Goal: Information Seeking & Learning: Learn about a topic

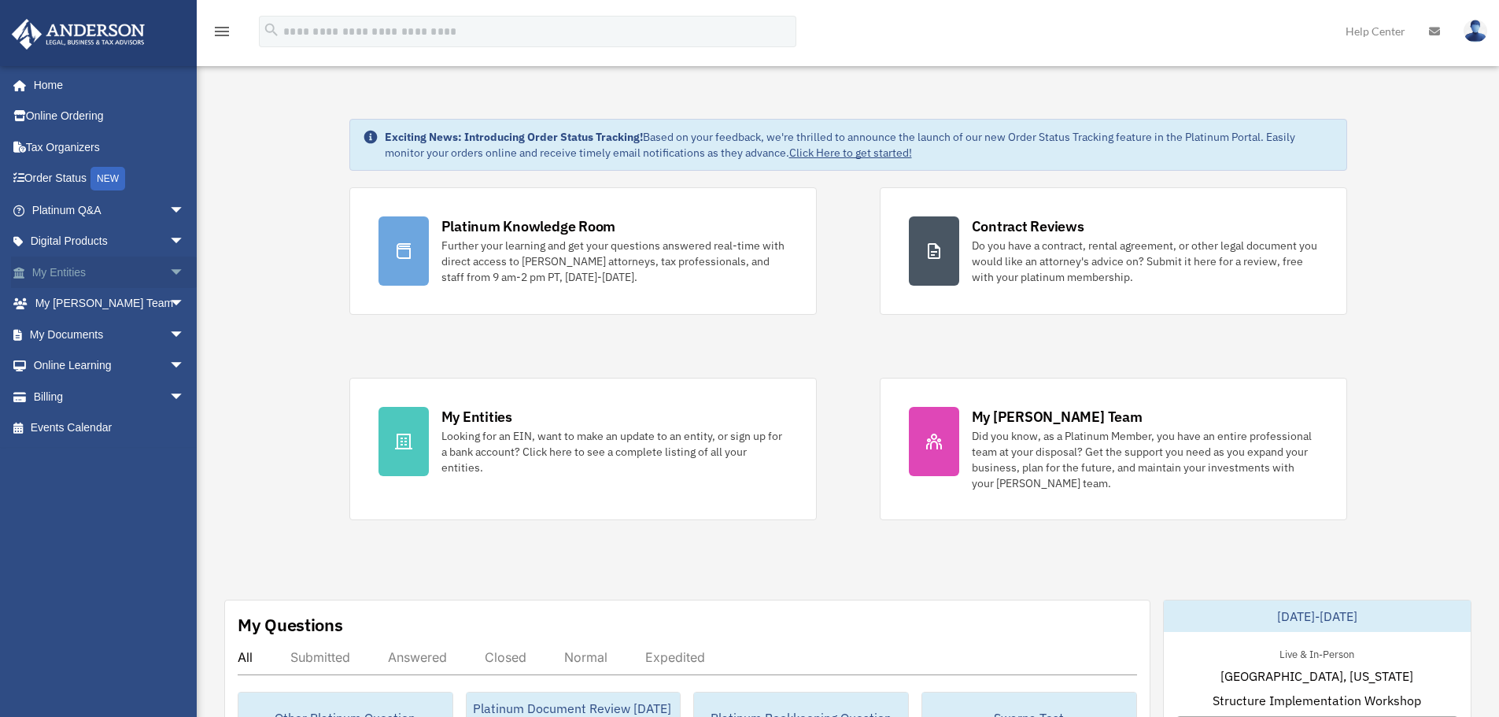
click at [169, 270] on span "arrow_drop_down" at bounding box center [184, 273] width 31 height 32
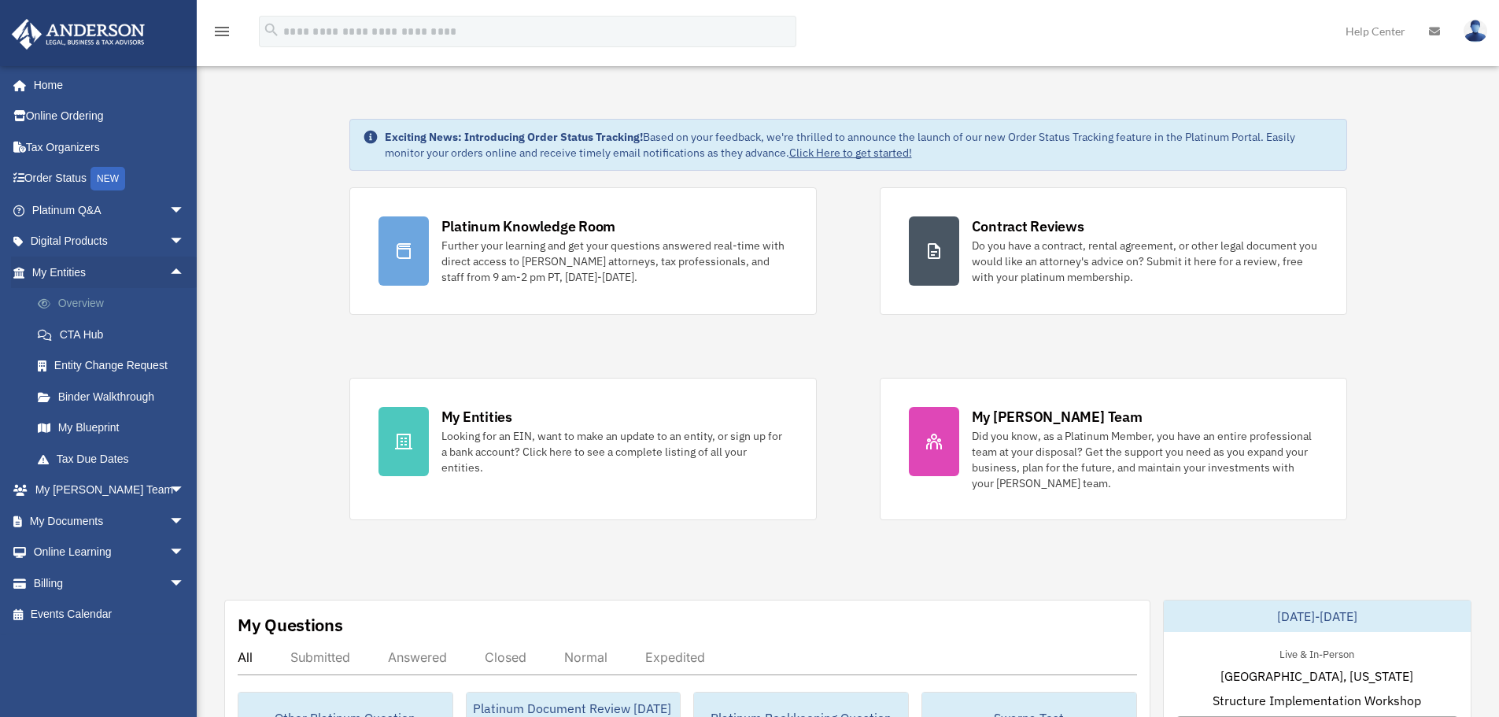
click at [85, 303] on link "Overview" at bounding box center [115, 303] width 187 height 31
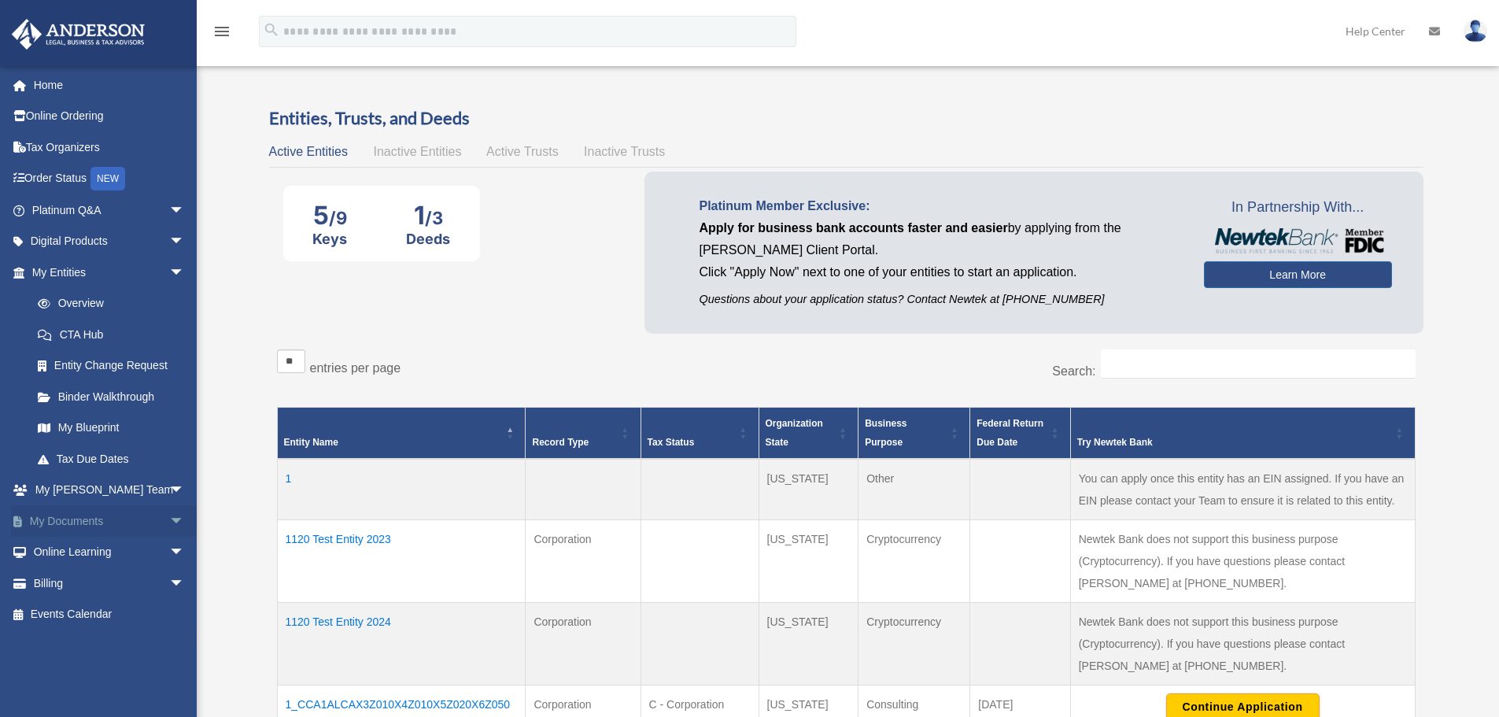
click at [169, 523] on span "arrow_drop_down" at bounding box center [184, 521] width 31 height 32
click at [105, 616] on link "Forms Library" at bounding box center [115, 614] width 187 height 31
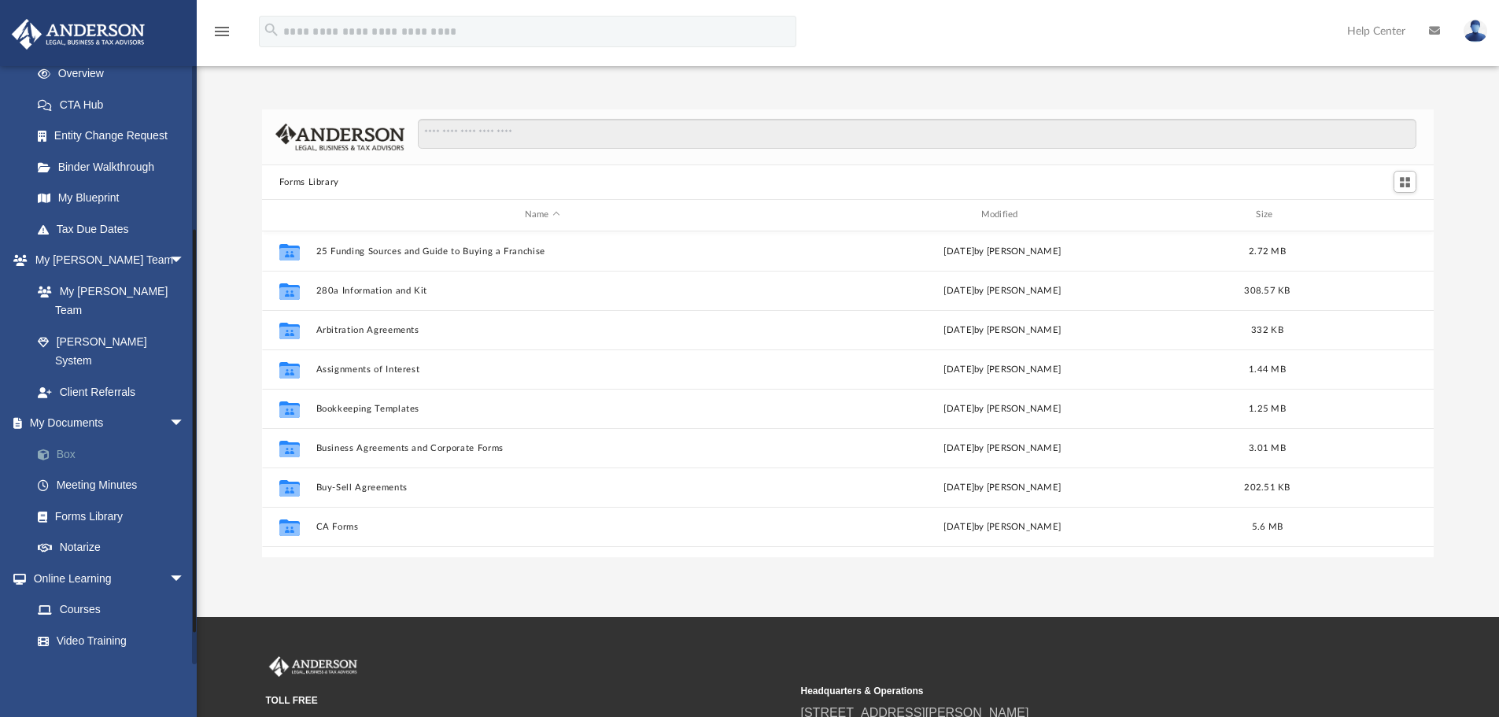
scroll to position [236, 0]
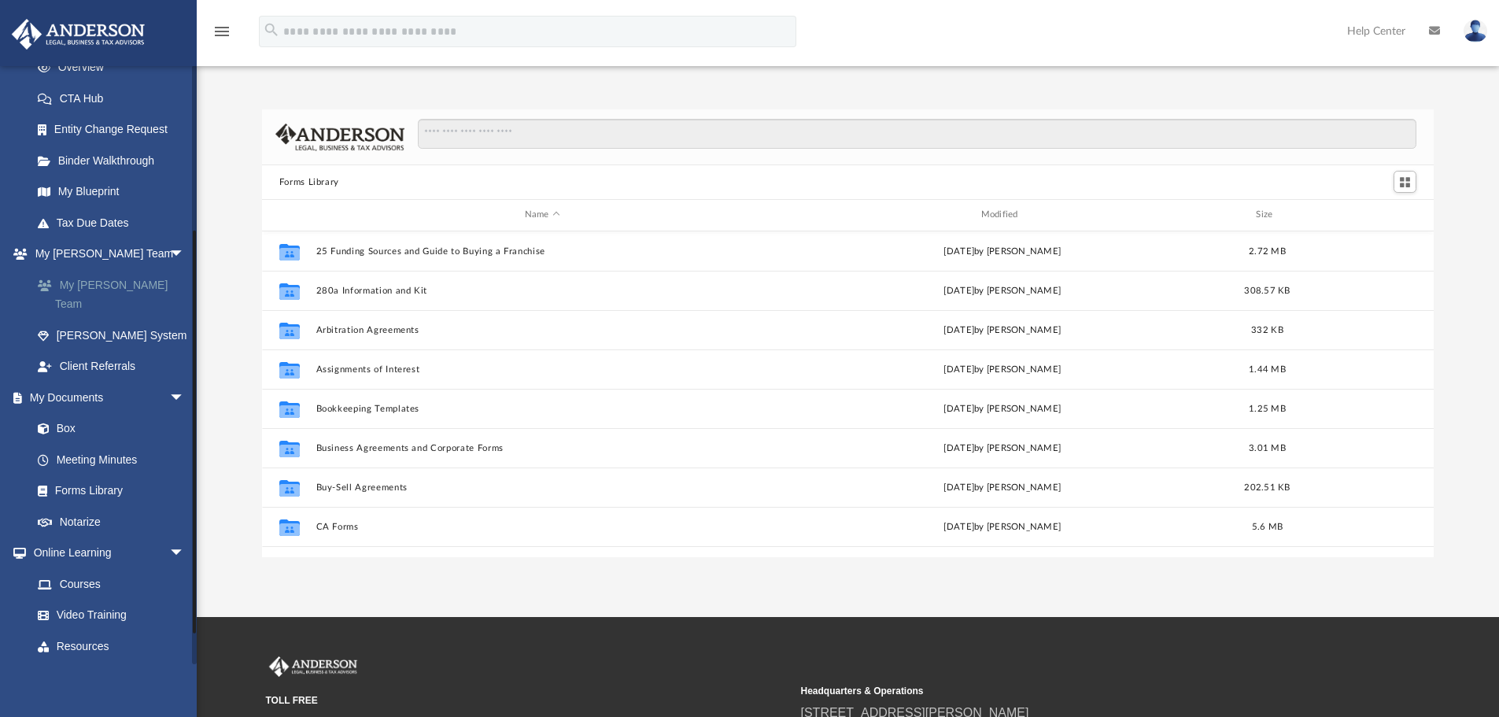
click at [103, 281] on link "My [PERSON_NAME] Team" at bounding box center [115, 294] width 187 height 50
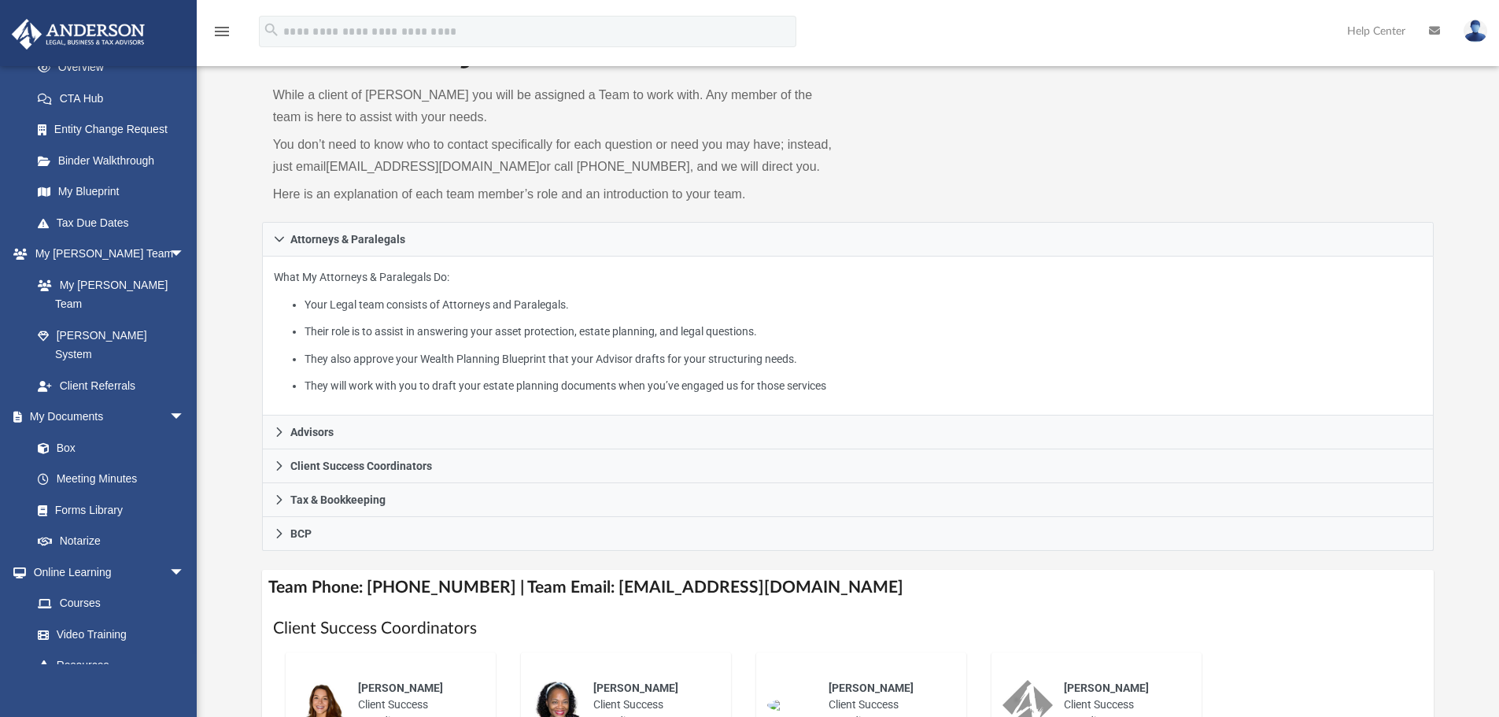
scroll to position [79, 0]
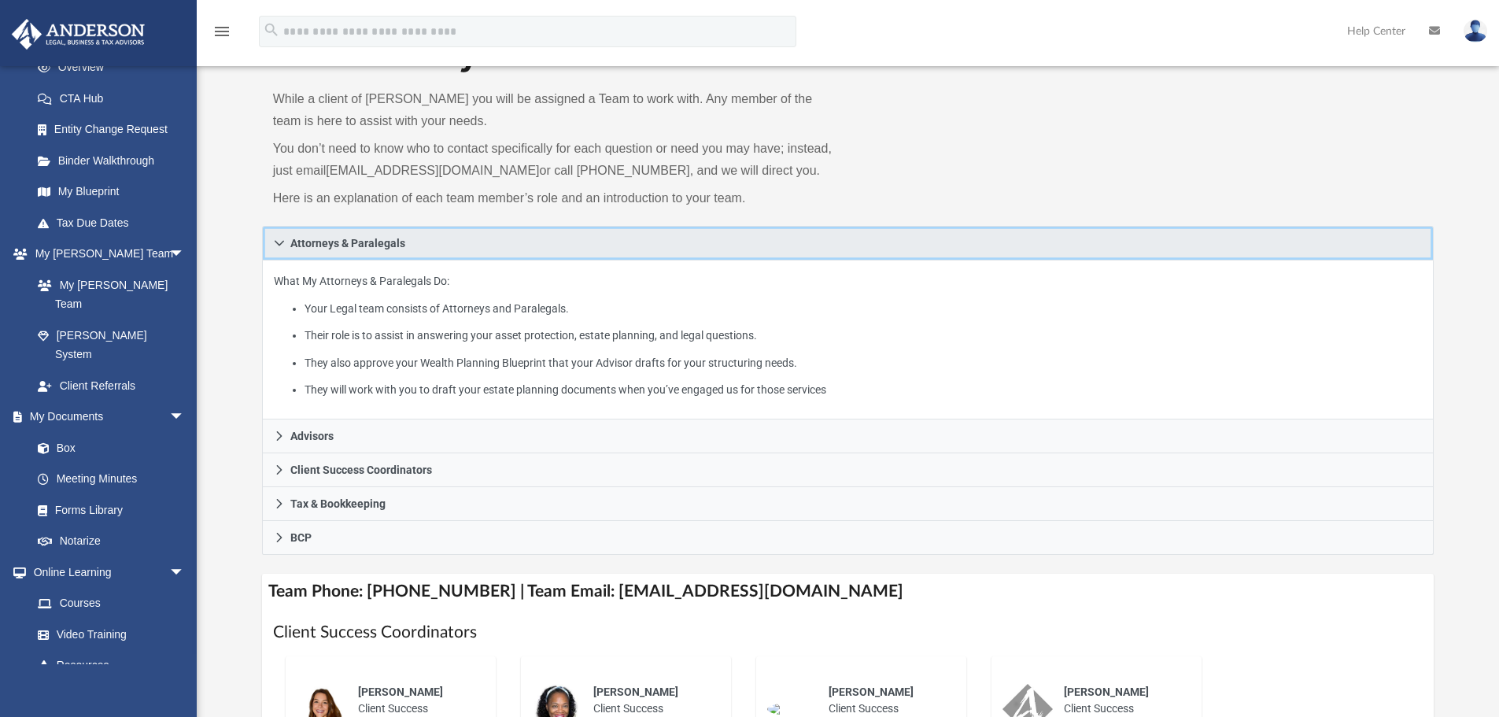
click at [342, 246] on span "Attorneys & Paralegals" at bounding box center [347, 243] width 115 height 11
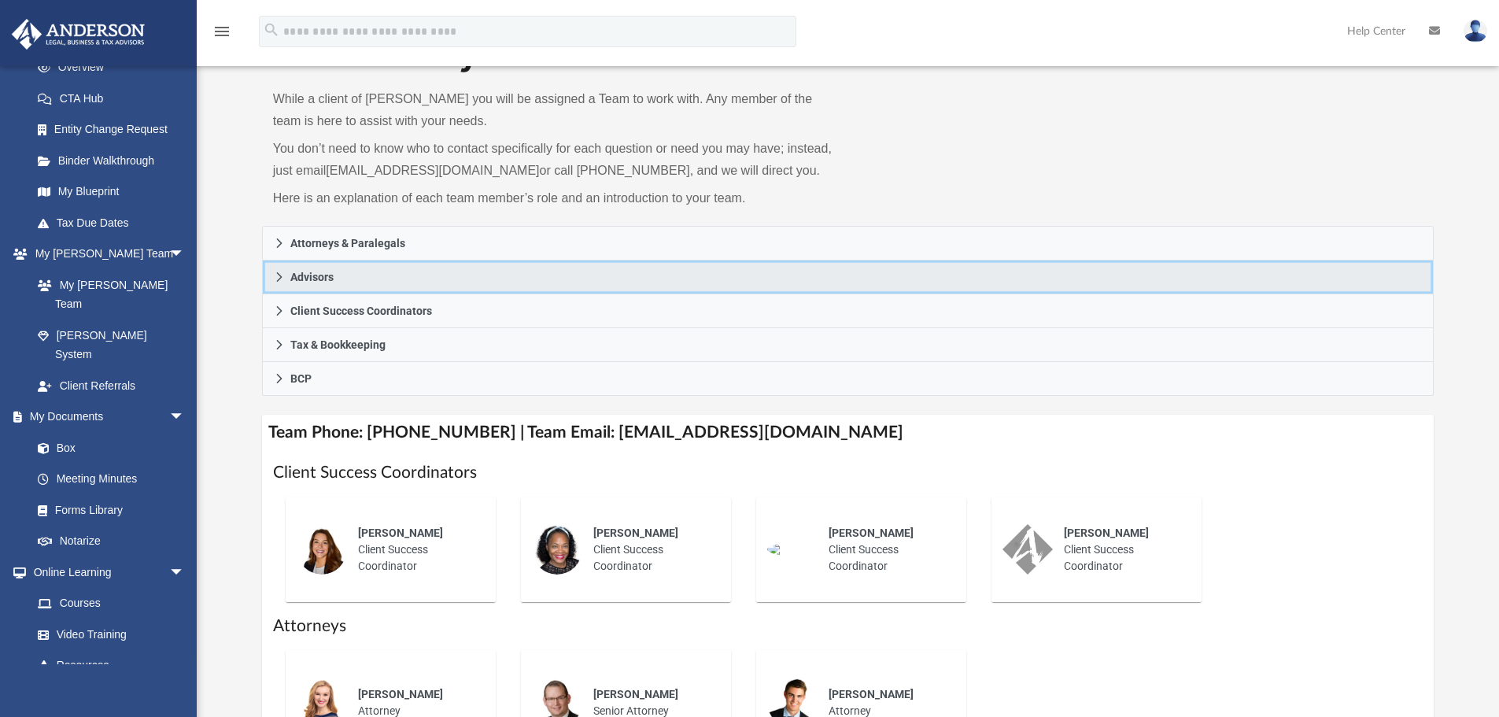
click at [335, 271] on link "Advisors" at bounding box center [848, 277] width 1173 height 34
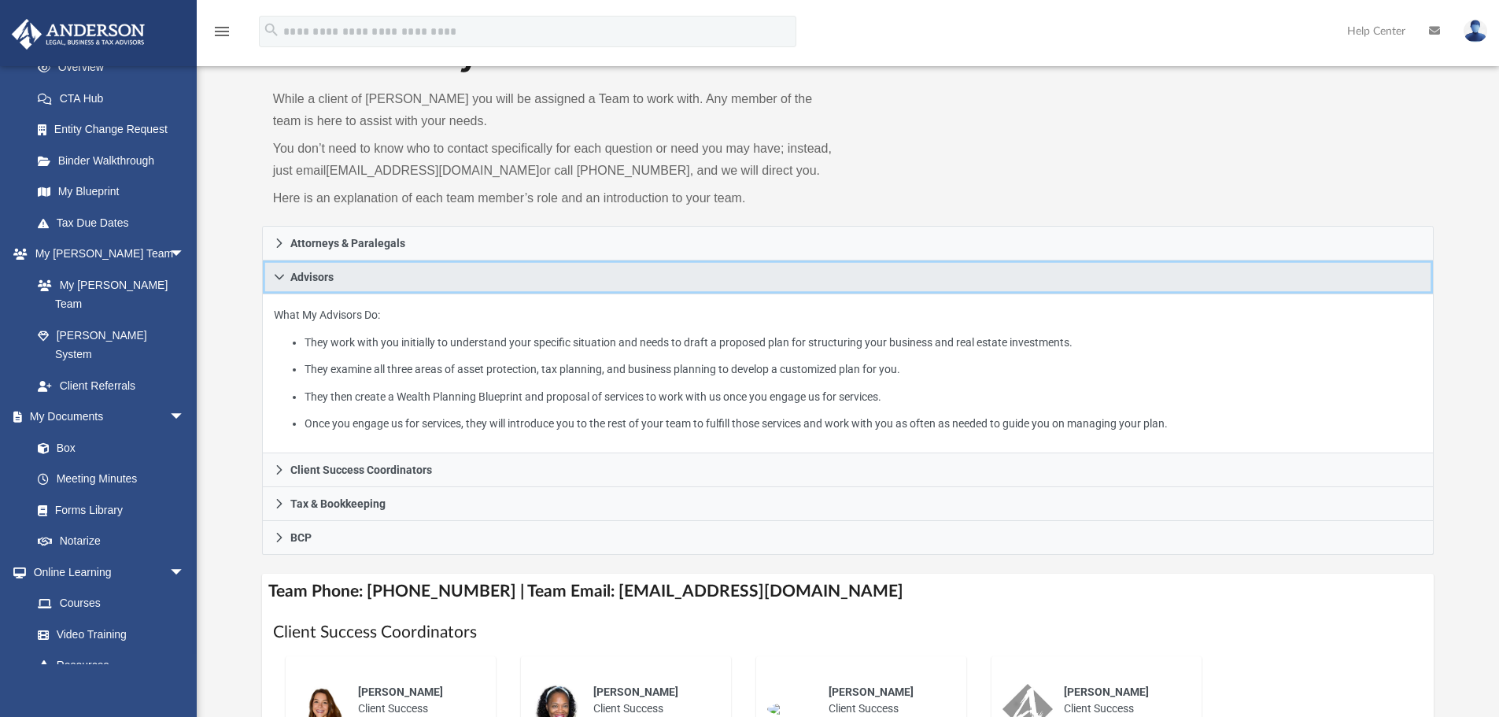
click at [335, 271] on link "Advisors" at bounding box center [848, 277] width 1173 height 34
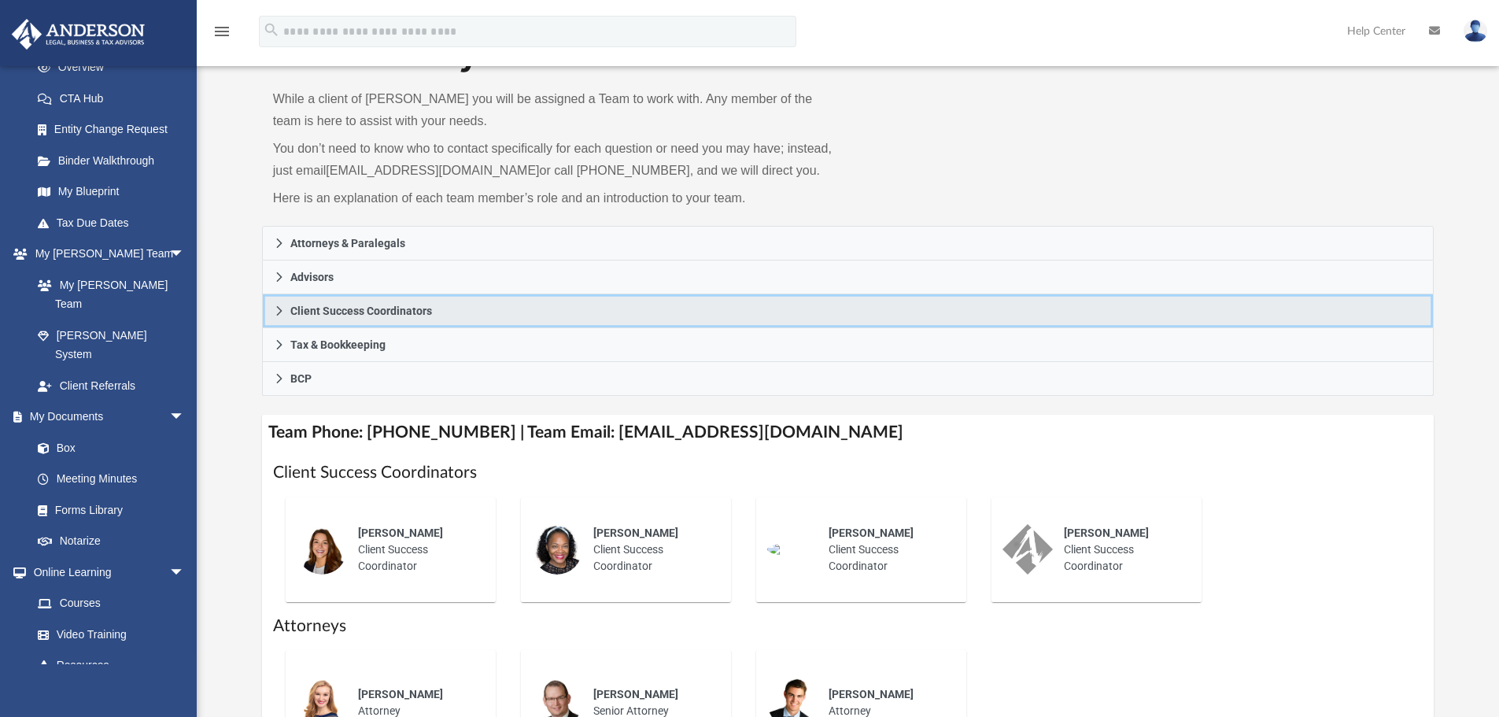
click at [360, 312] on span "Client Success Coordinators" at bounding box center [361, 310] width 142 height 11
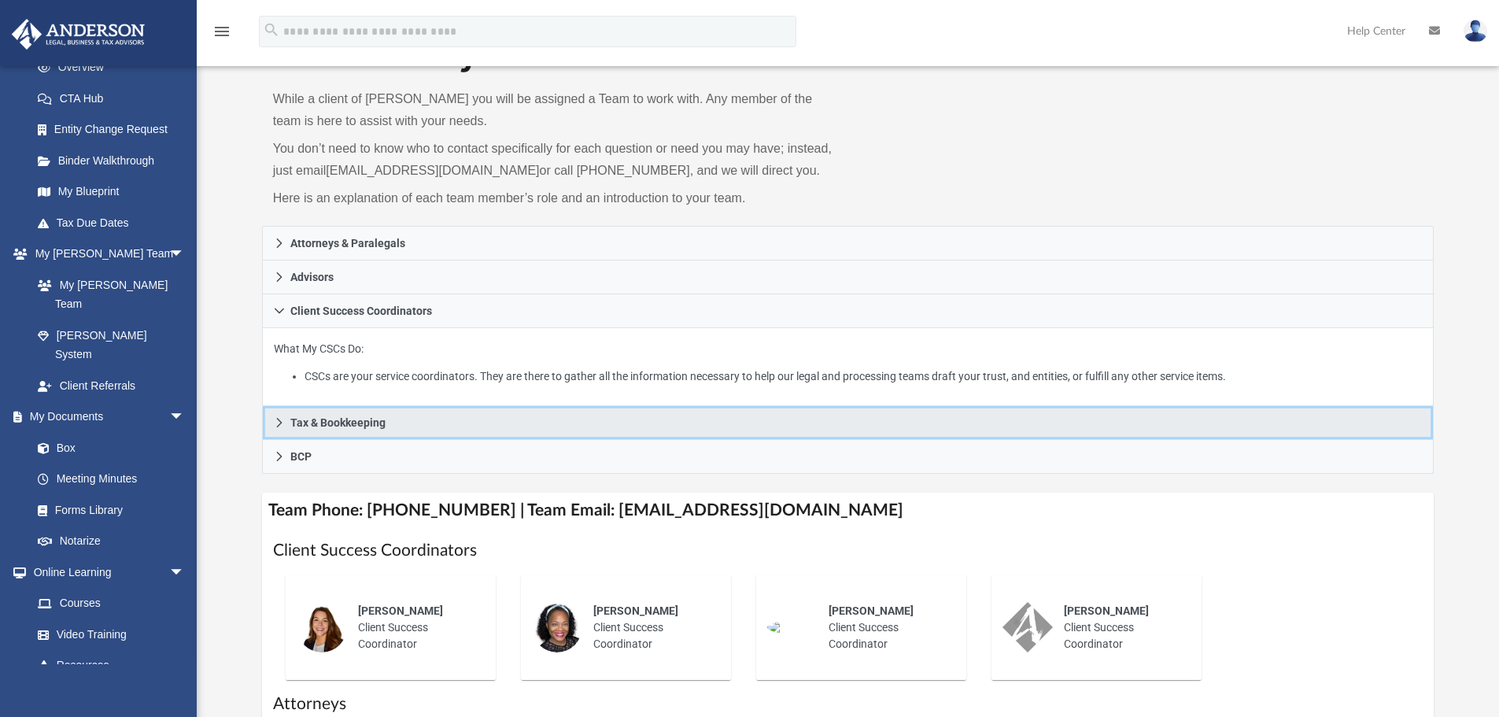
click at [438, 426] on link "Tax & Bookkeeping" at bounding box center [848, 423] width 1173 height 34
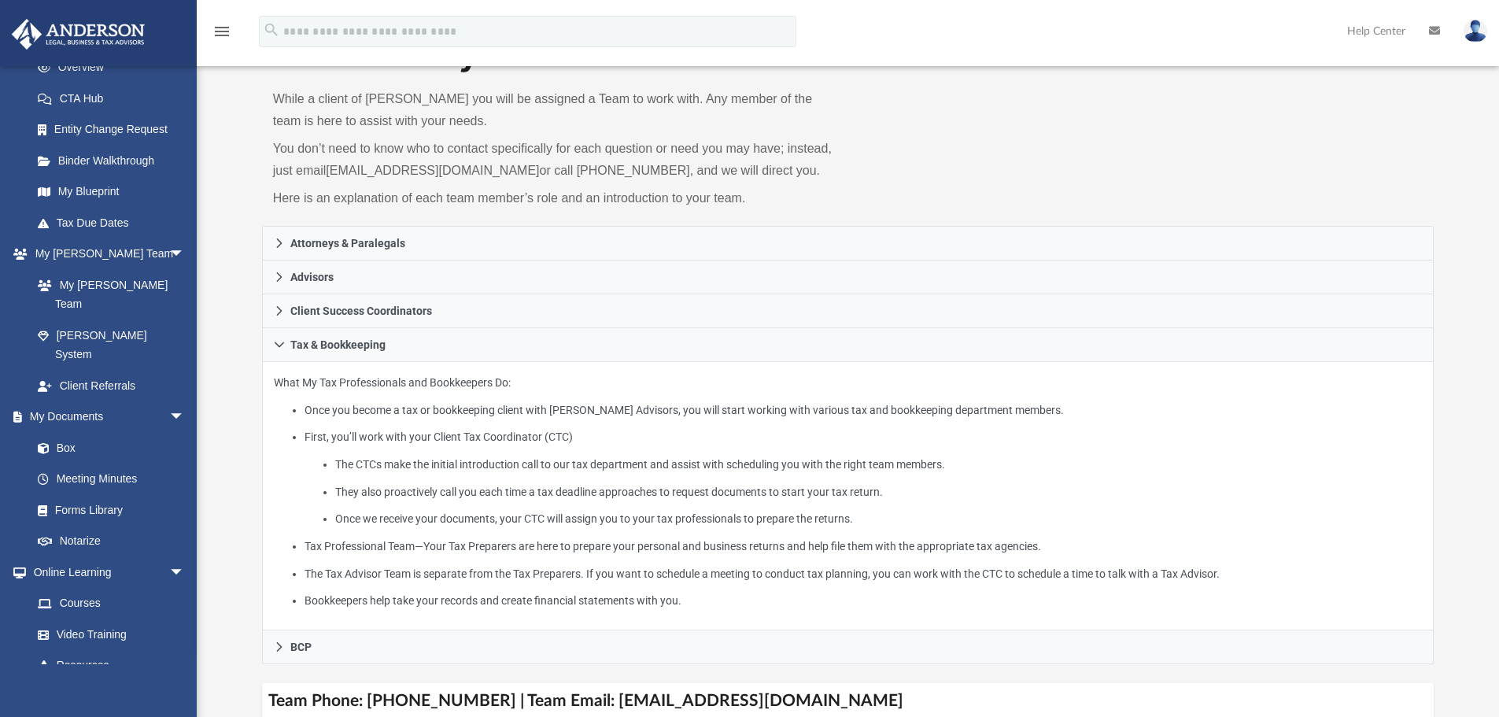
click at [413, 666] on div "Who is on my team and who will I work with: While a client of Anderson you will…" at bounding box center [848, 692] width 1173 height 1322
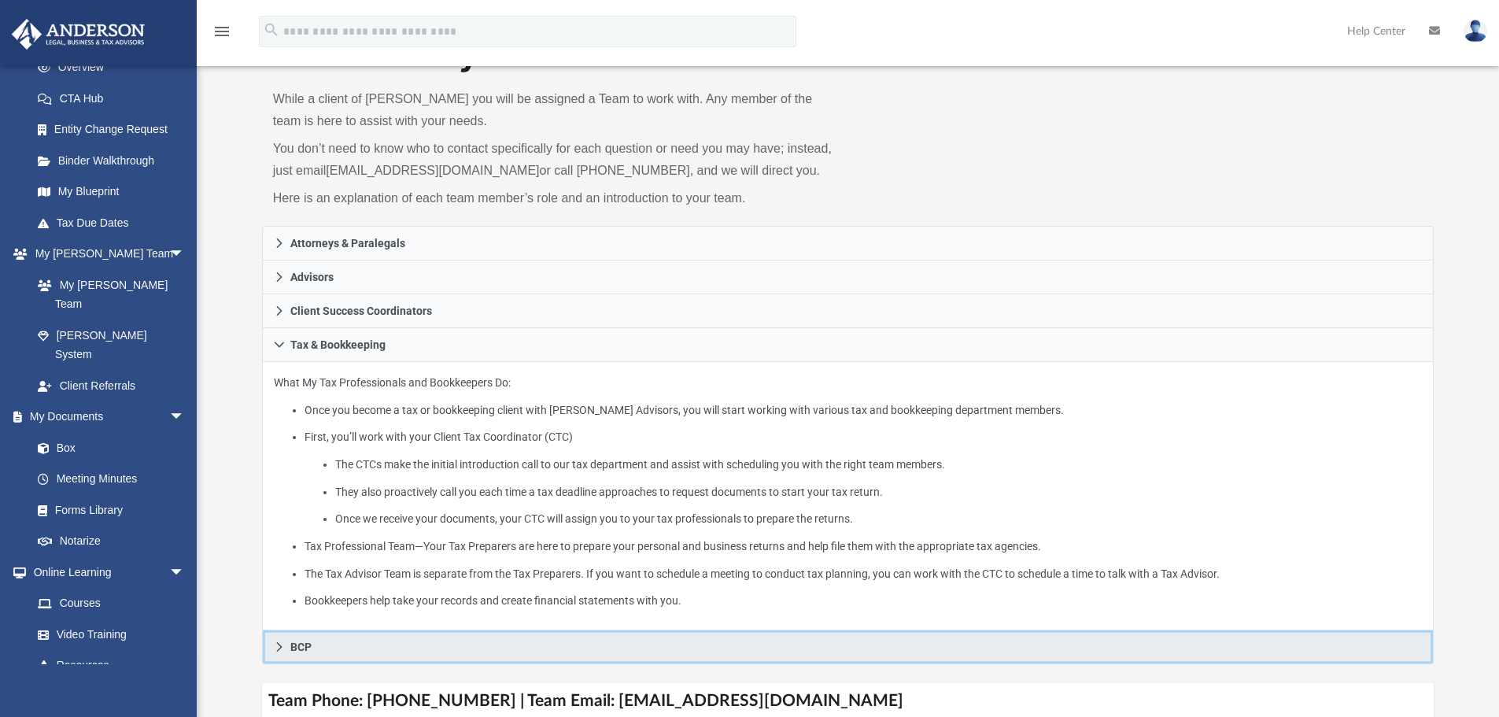
click at [413, 655] on link "BCP" at bounding box center [848, 647] width 1173 height 34
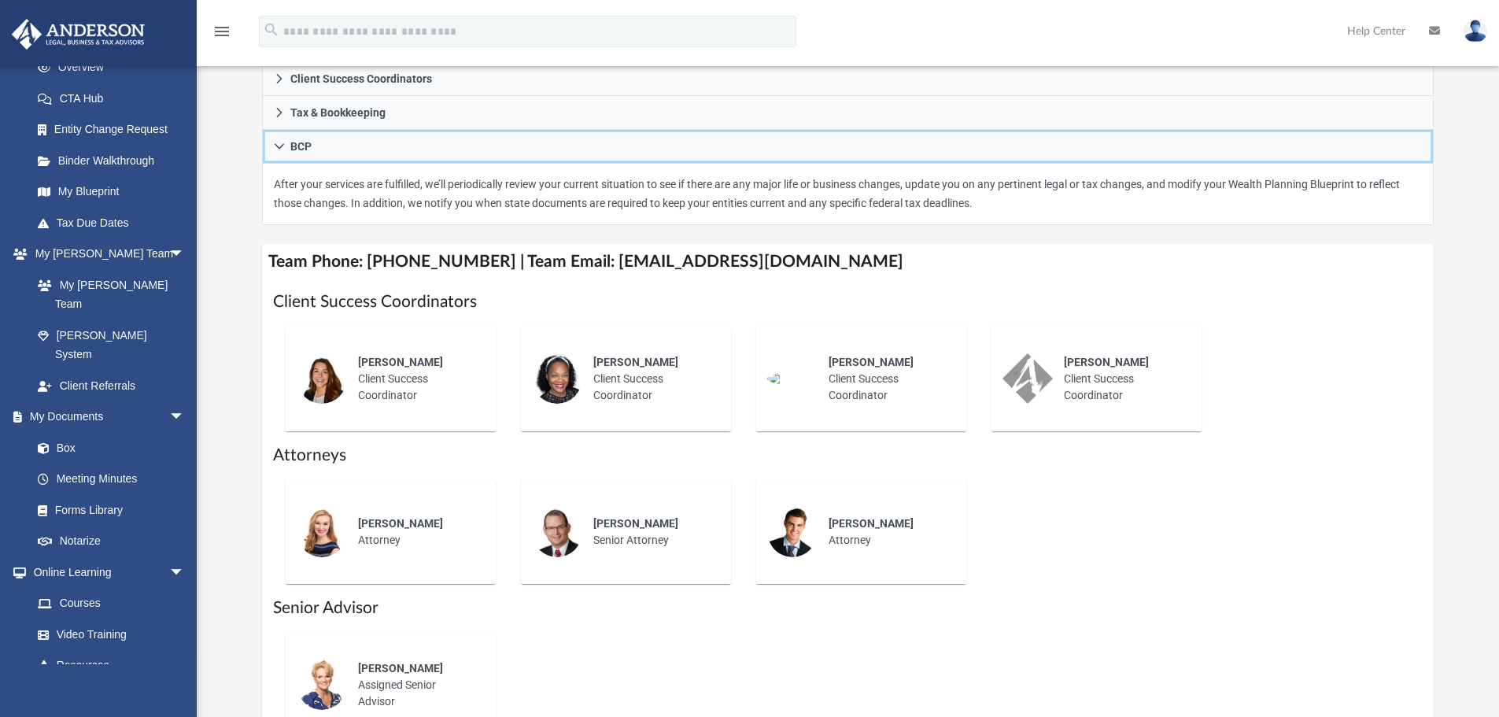
scroll to position [315, 0]
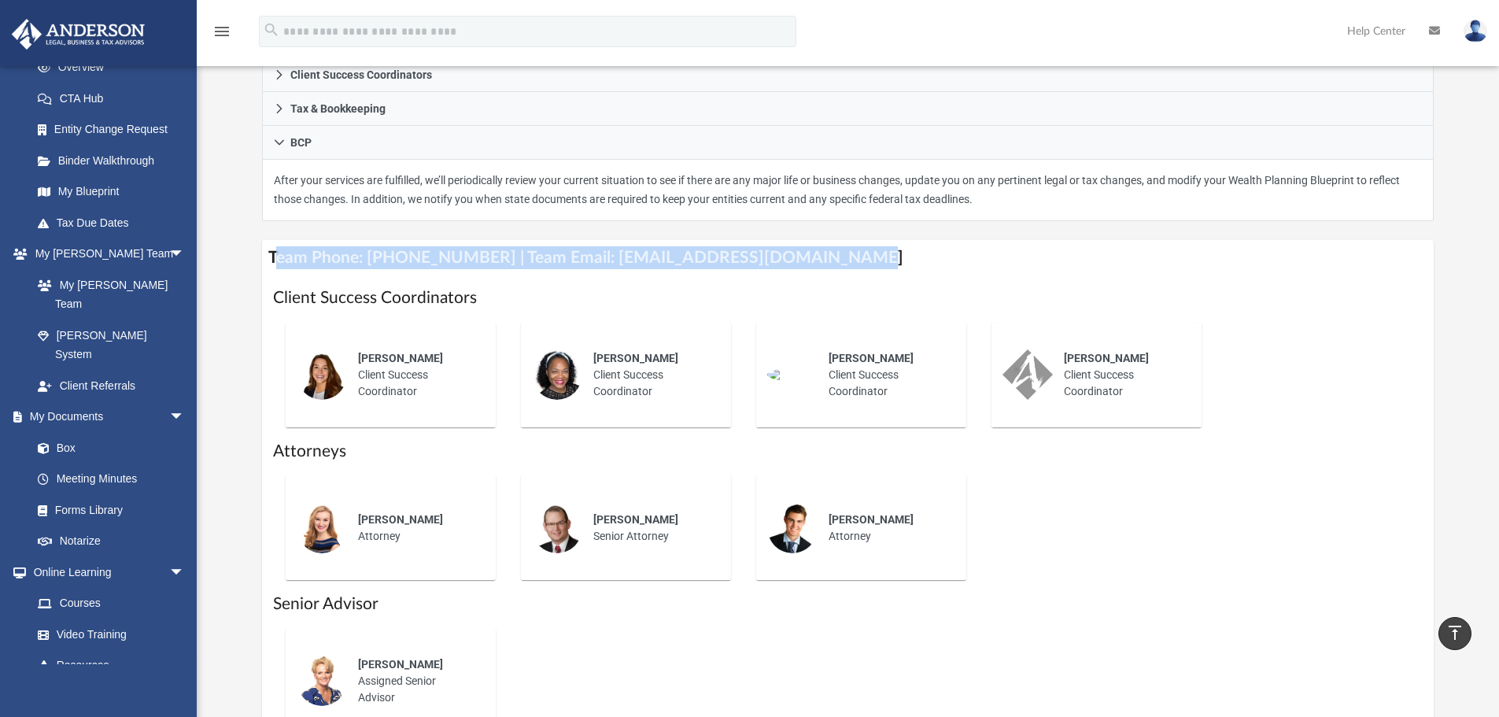
drag, startPoint x: 275, startPoint y: 260, endPoint x: 832, endPoint y: 245, distance: 557.4
click at [832, 245] on h4 "Team Phone: (725) 201-7545 | Team Email: myteam@andersonadvisors.com" at bounding box center [848, 257] width 1173 height 35
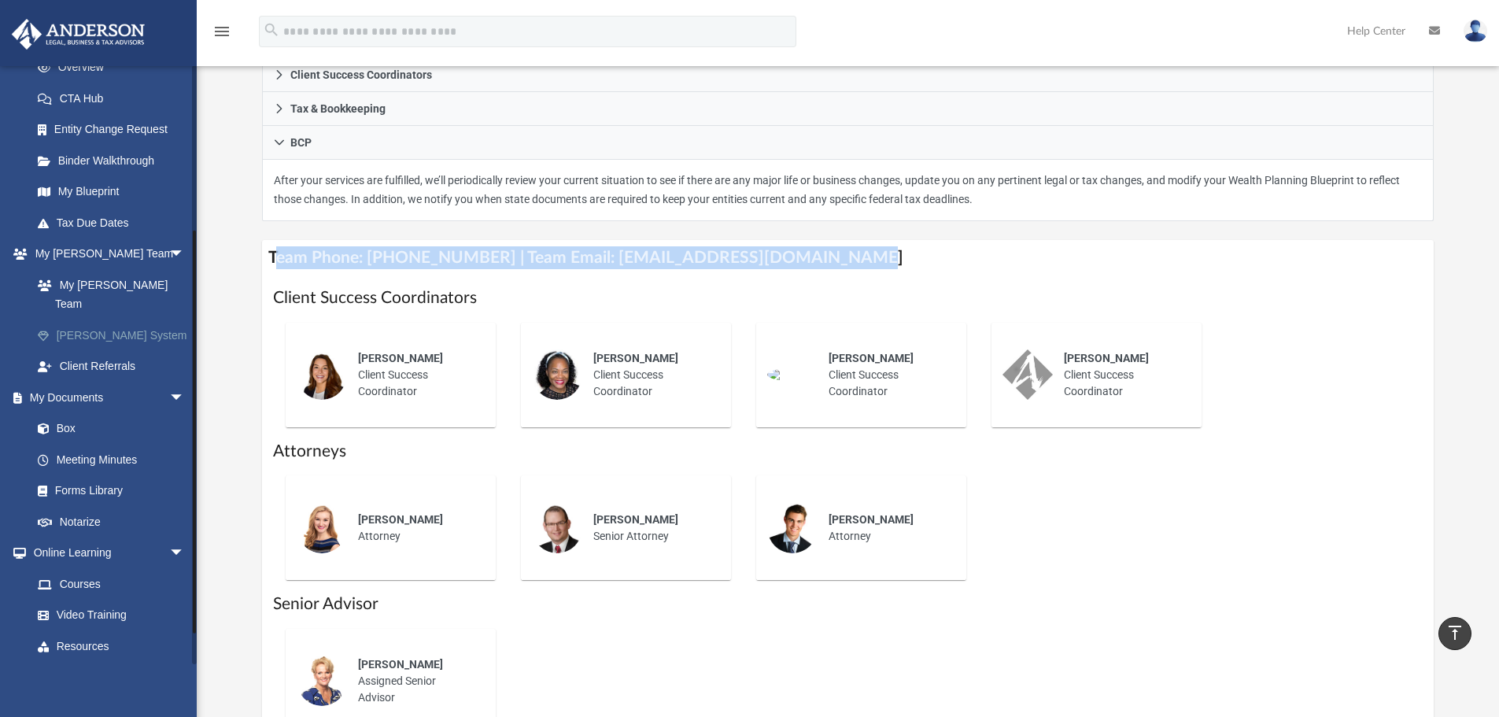
click at [116, 319] on link "[PERSON_NAME] System" at bounding box center [115, 334] width 187 height 31
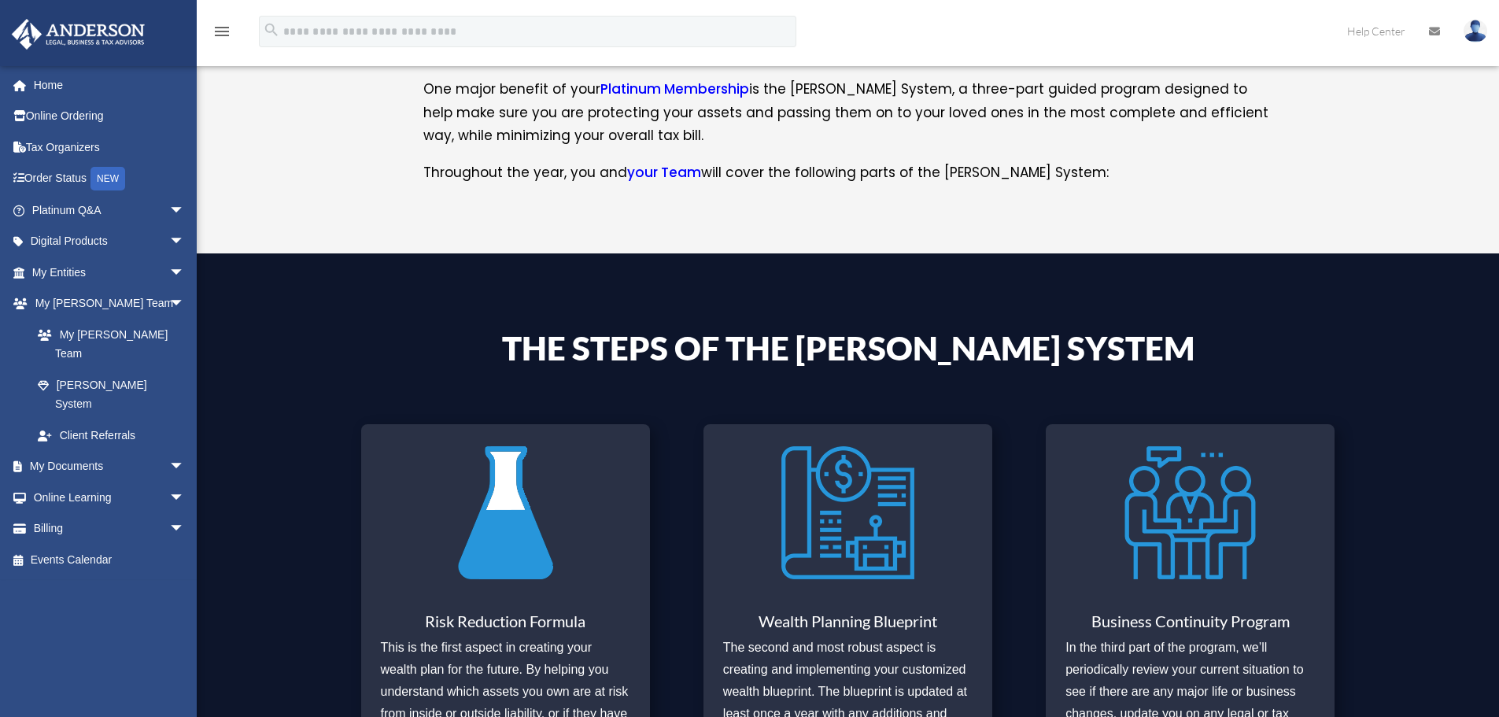
scroll to position [551, 0]
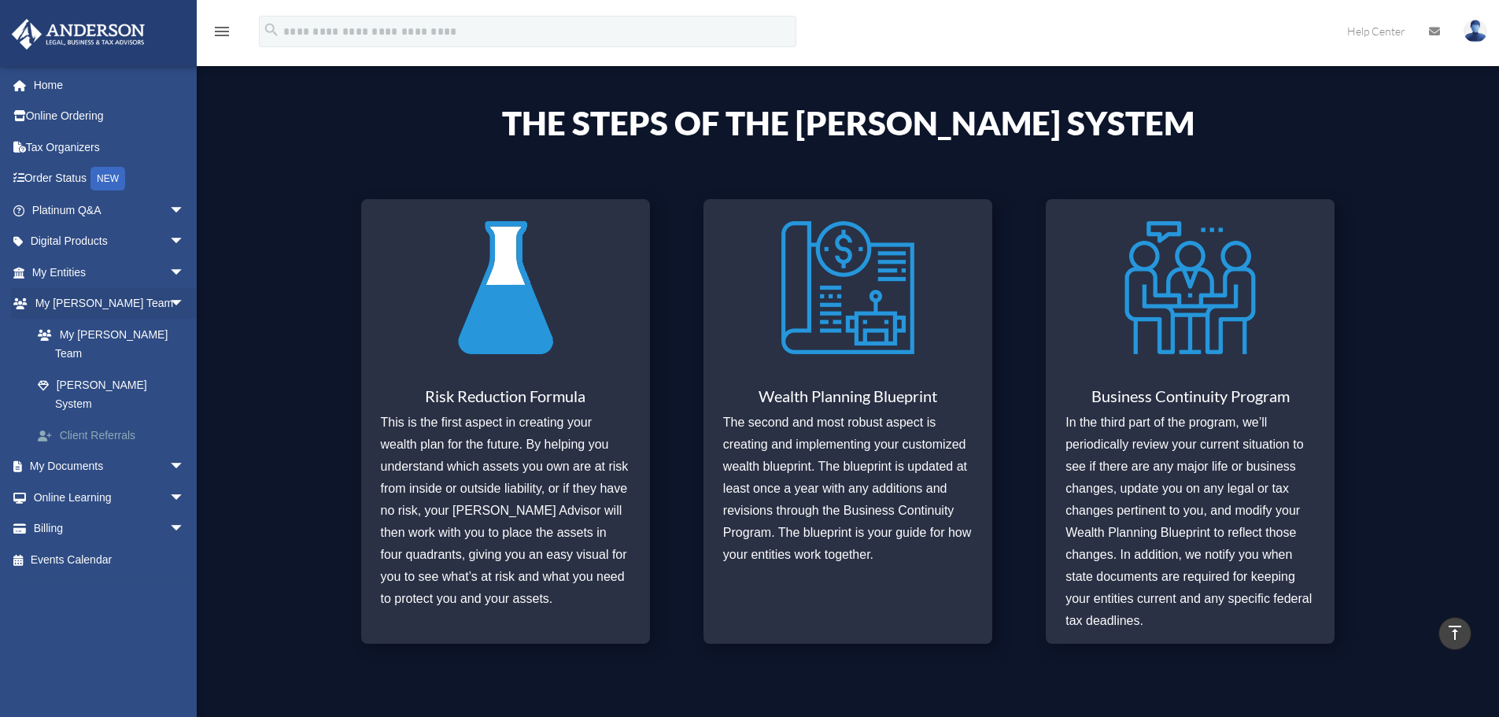
click at [105, 419] on link "Client Referrals" at bounding box center [115, 434] width 187 height 31
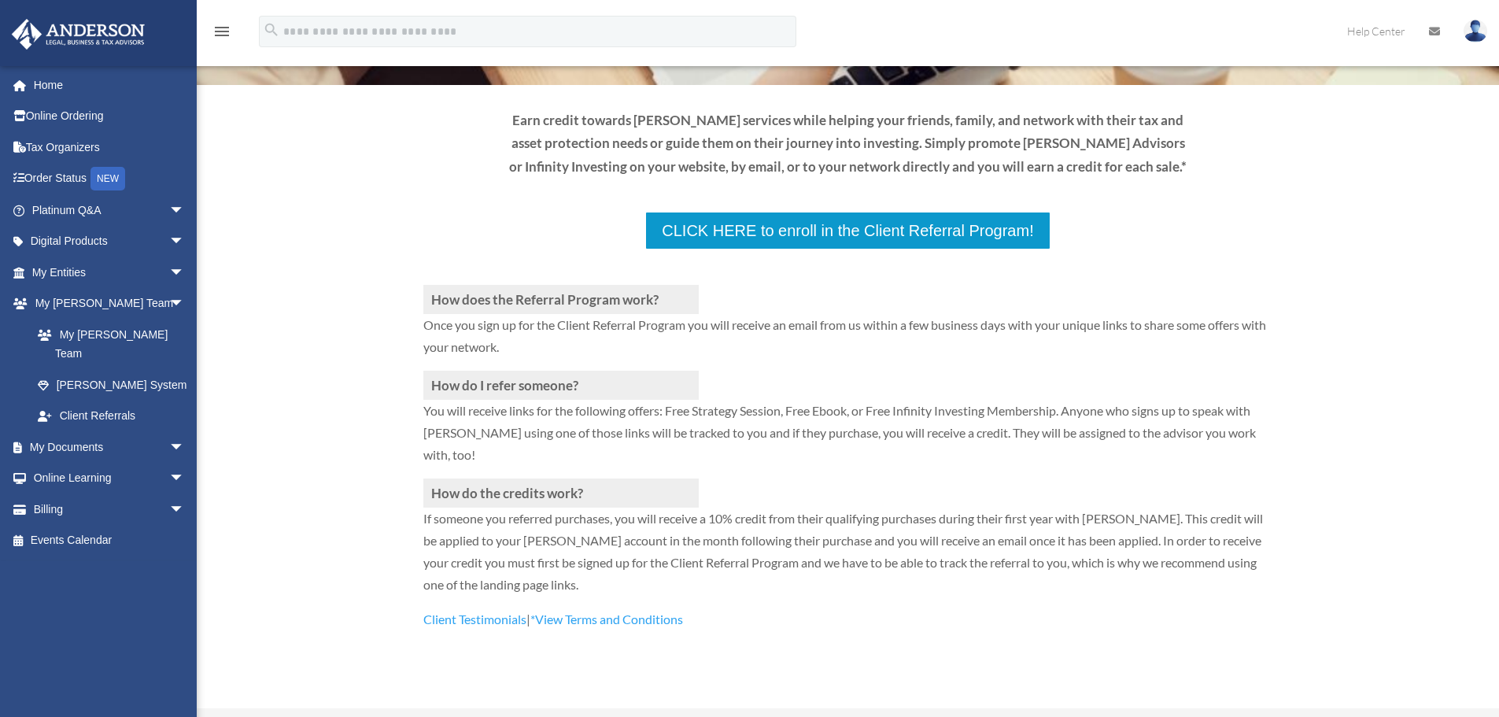
scroll to position [236, 0]
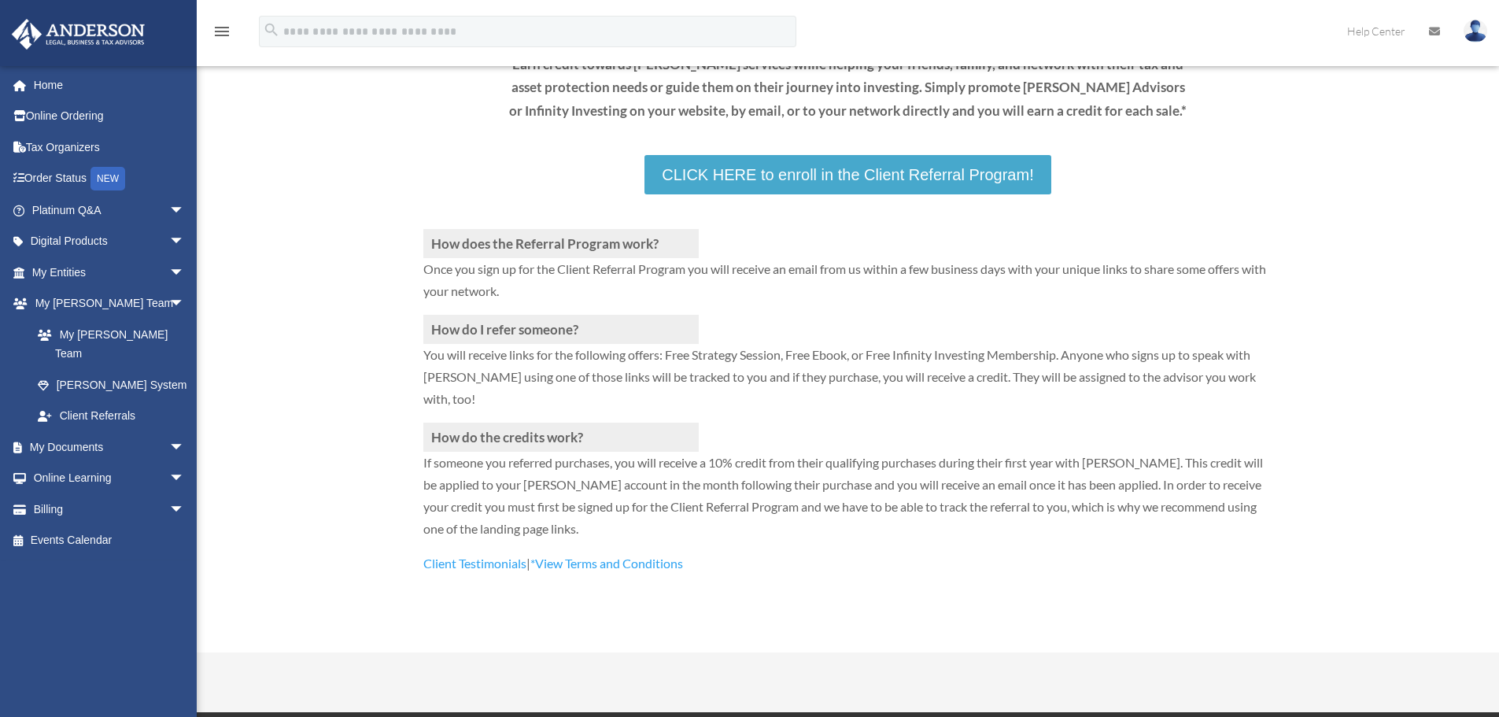
click at [952, 174] on link "CLICK HERE to enroll in the Client Referral Program!" at bounding box center [847, 174] width 406 height 39
click at [169, 270] on span "arrow_drop_down" at bounding box center [184, 273] width 31 height 32
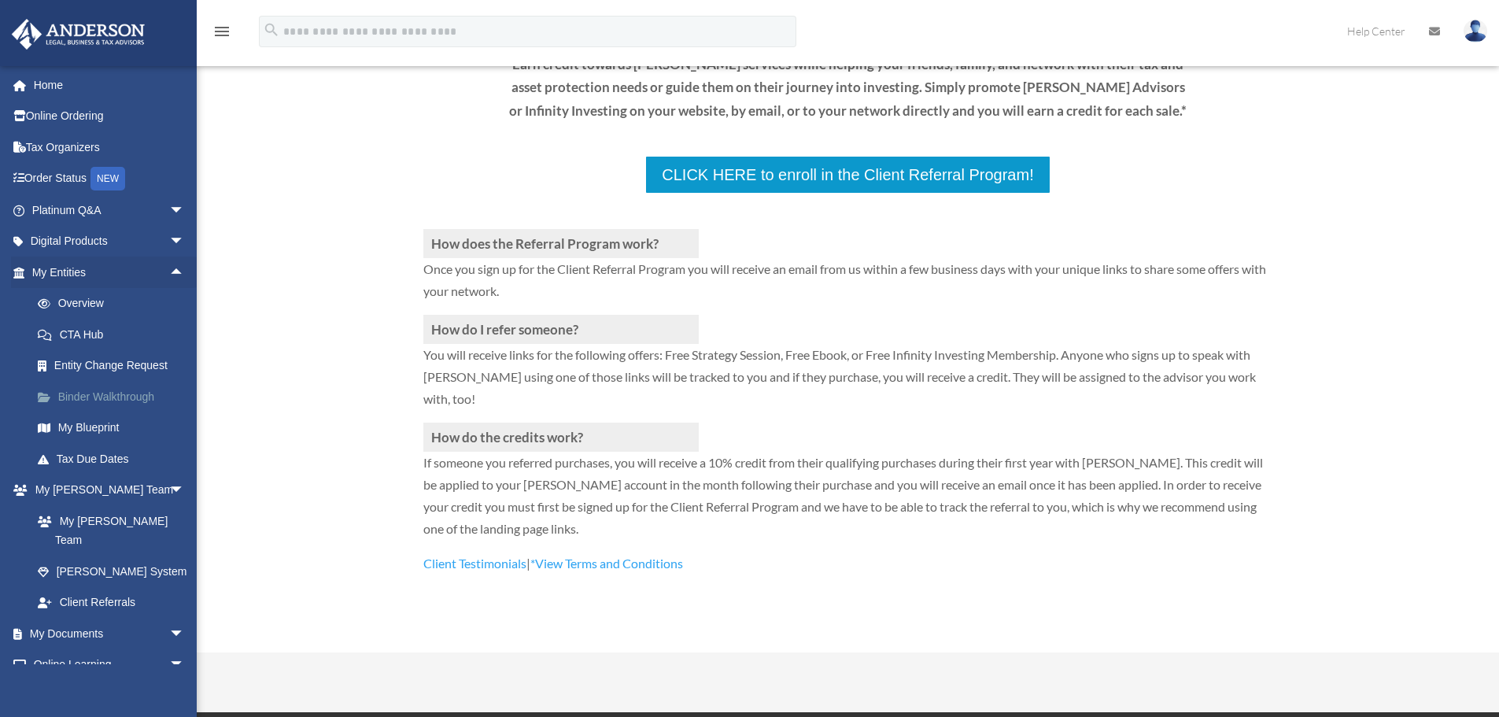
click at [124, 391] on link "Binder Walkthrough" at bounding box center [115, 396] width 187 height 31
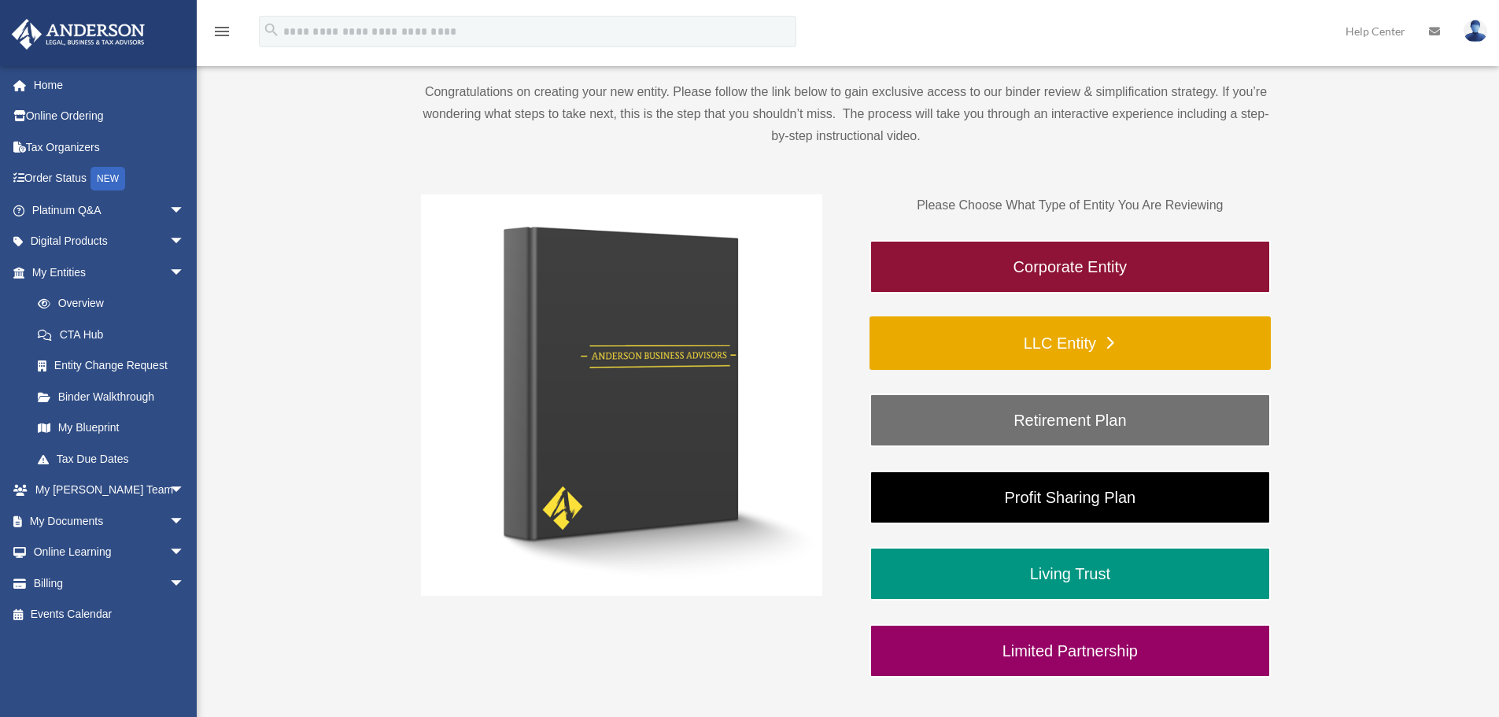
click at [1104, 338] on link "LLC Entity" at bounding box center [1070, 343] width 401 height 54
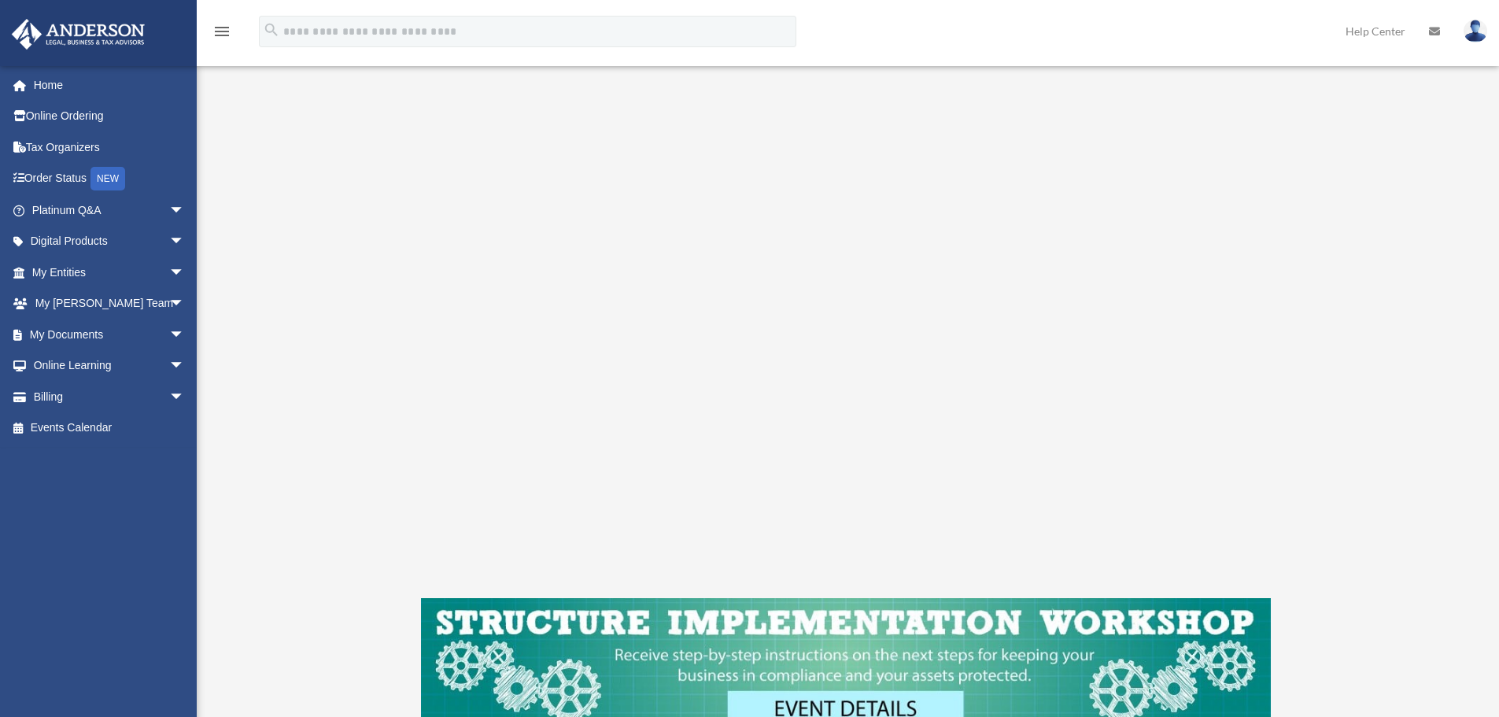
scroll to position [236, 0]
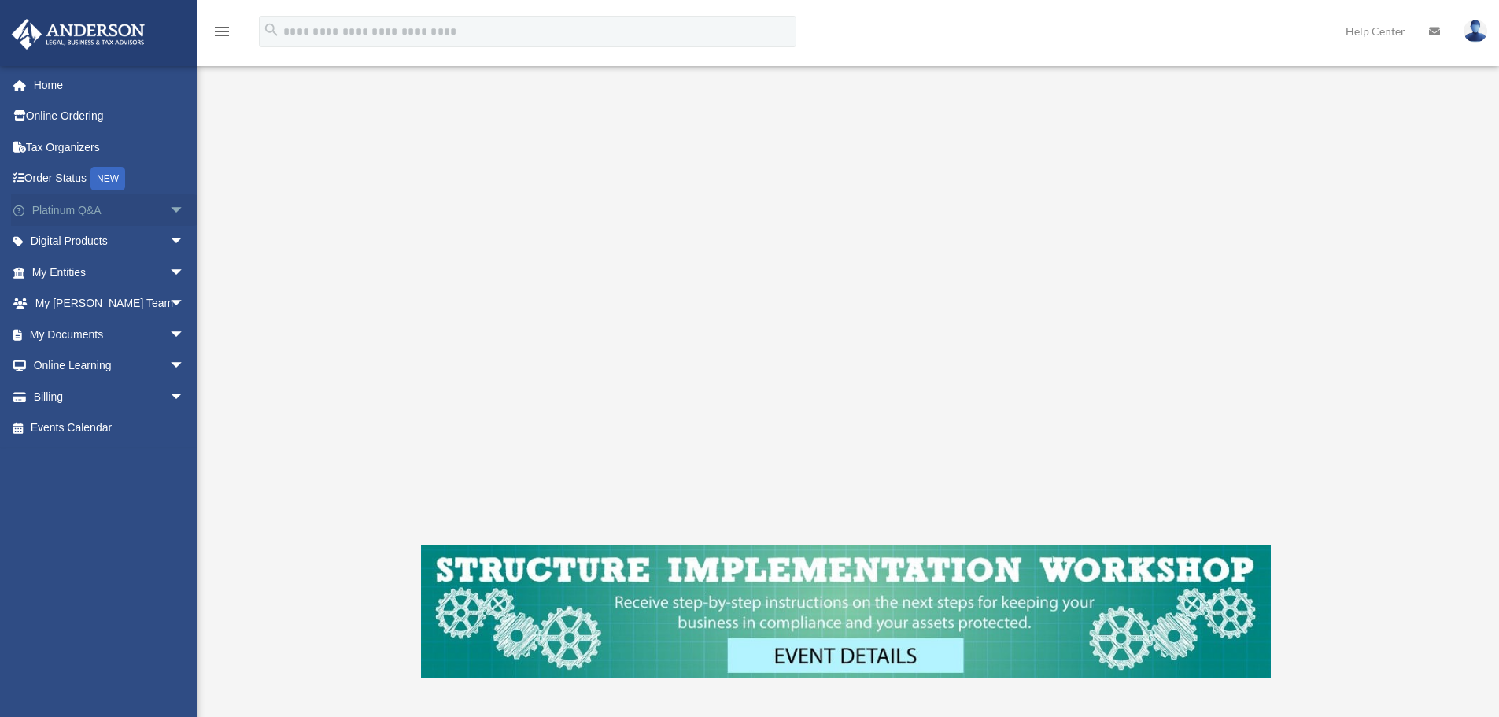
click at [169, 206] on span "arrow_drop_down" at bounding box center [184, 210] width 31 height 32
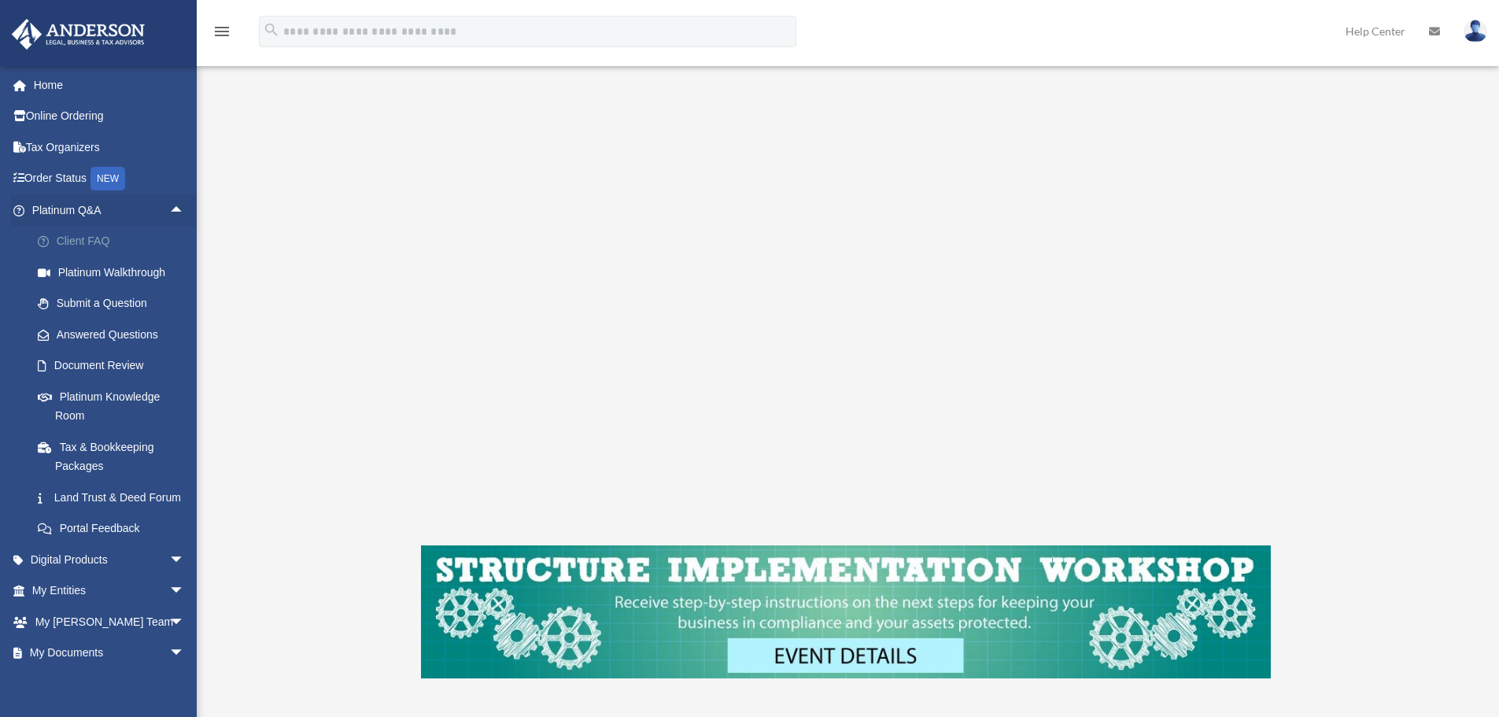
click at [102, 239] on link "Client FAQ" at bounding box center [115, 241] width 187 height 31
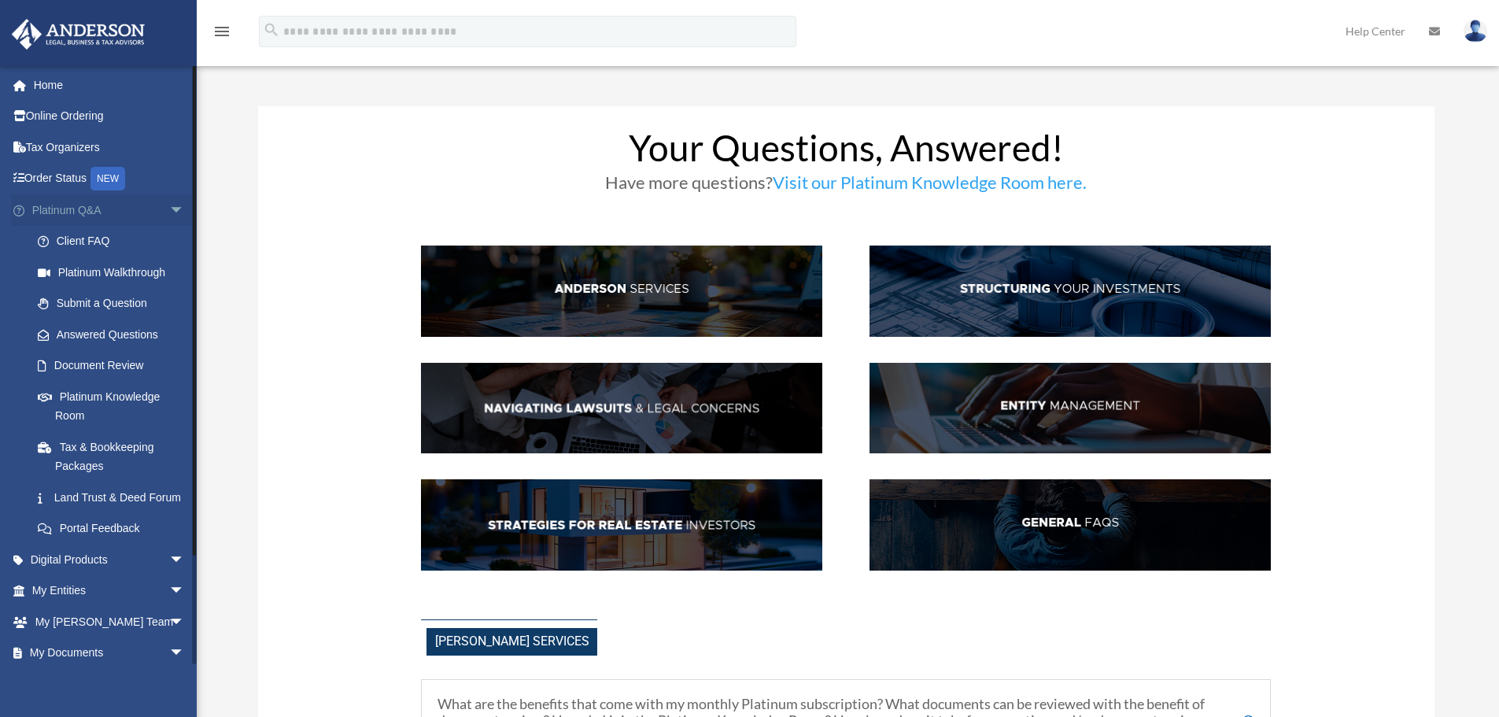
click at [169, 207] on span "arrow_drop_down" at bounding box center [184, 210] width 31 height 32
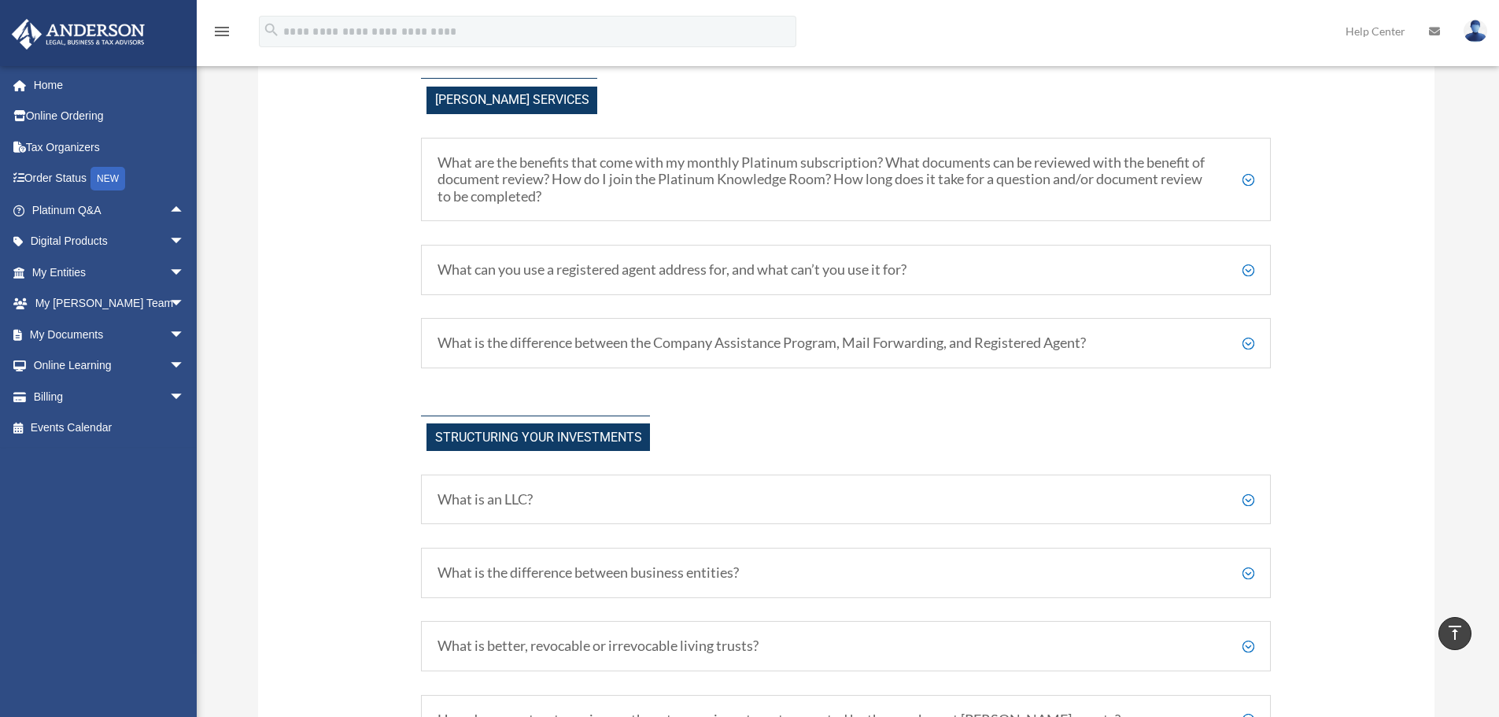
scroll to position [630, 0]
